Goal: Information Seeking & Learning: Learn about a topic

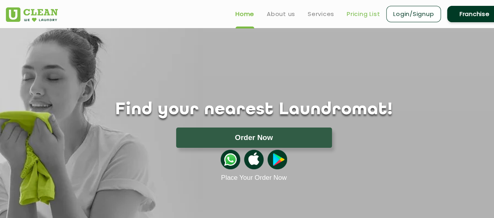
click at [357, 15] on link "Pricing List" at bounding box center [363, 13] width 33 height 9
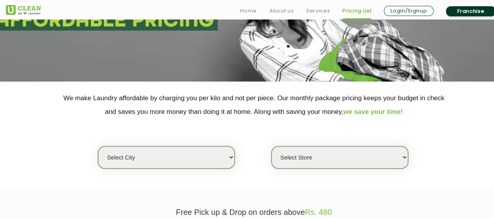
scroll to position [187, 0]
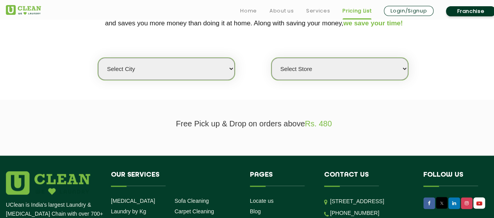
click at [153, 72] on select "Select city [GEOGRAPHIC_DATA] [GEOGRAPHIC_DATA] [GEOGRAPHIC_DATA] [GEOGRAPHIC_D…" at bounding box center [166, 69] width 137 height 22
select select "26"
click at [98, 58] on select "Select city [GEOGRAPHIC_DATA] [GEOGRAPHIC_DATA] [GEOGRAPHIC_DATA] [GEOGRAPHIC_D…" at bounding box center [166, 69] width 137 height 22
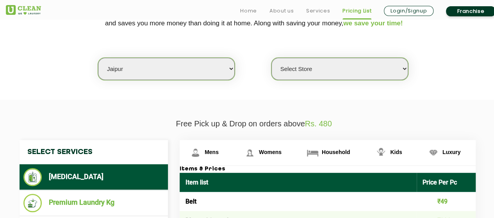
click at [369, 66] on select "Select Store [GEOGRAPHIC_DATA][PERSON_NAME] [GEOGRAPHIC_DATA] [PERSON_NAME][GEO…" at bounding box center [339, 69] width 137 height 22
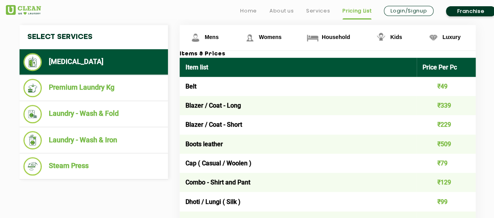
scroll to position [305, 0]
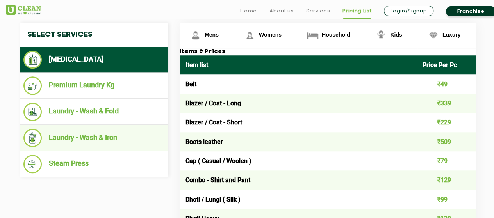
click at [104, 133] on li "Laundry - Wash & Iron" at bounding box center [93, 138] width 141 height 18
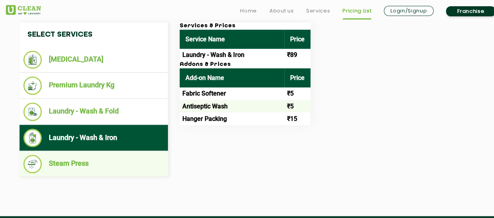
click at [90, 169] on li "Steam Press" at bounding box center [93, 164] width 141 height 18
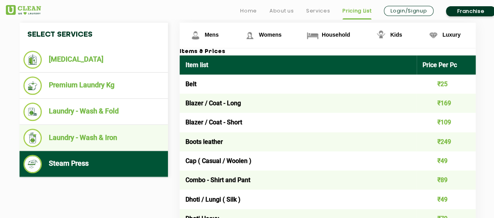
click at [80, 136] on li "Laundry - Wash & Iron" at bounding box center [93, 138] width 141 height 18
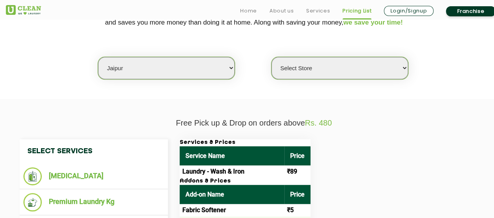
scroll to position [193, 0]
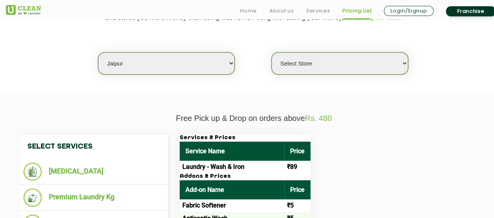
click at [335, 69] on select "Select Store [GEOGRAPHIC_DATA][PERSON_NAME] [GEOGRAPHIC_DATA] [PERSON_NAME][GEO…" at bounding box center [339, 63] width 137 height 22
select select "540"
click at [271, 52] on select "Select Store [GEOGRAPHIC_DATA][PERSON_NAME] [GEOGRAPHIC_DATA] [PERSON_NAME][GEO…" at bounding box center [339, 63] width 137 height 22
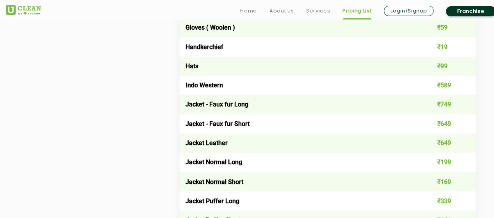
scroll to position [584, 0]
